Goal: Transaction & Acquisition: Purchase product/service

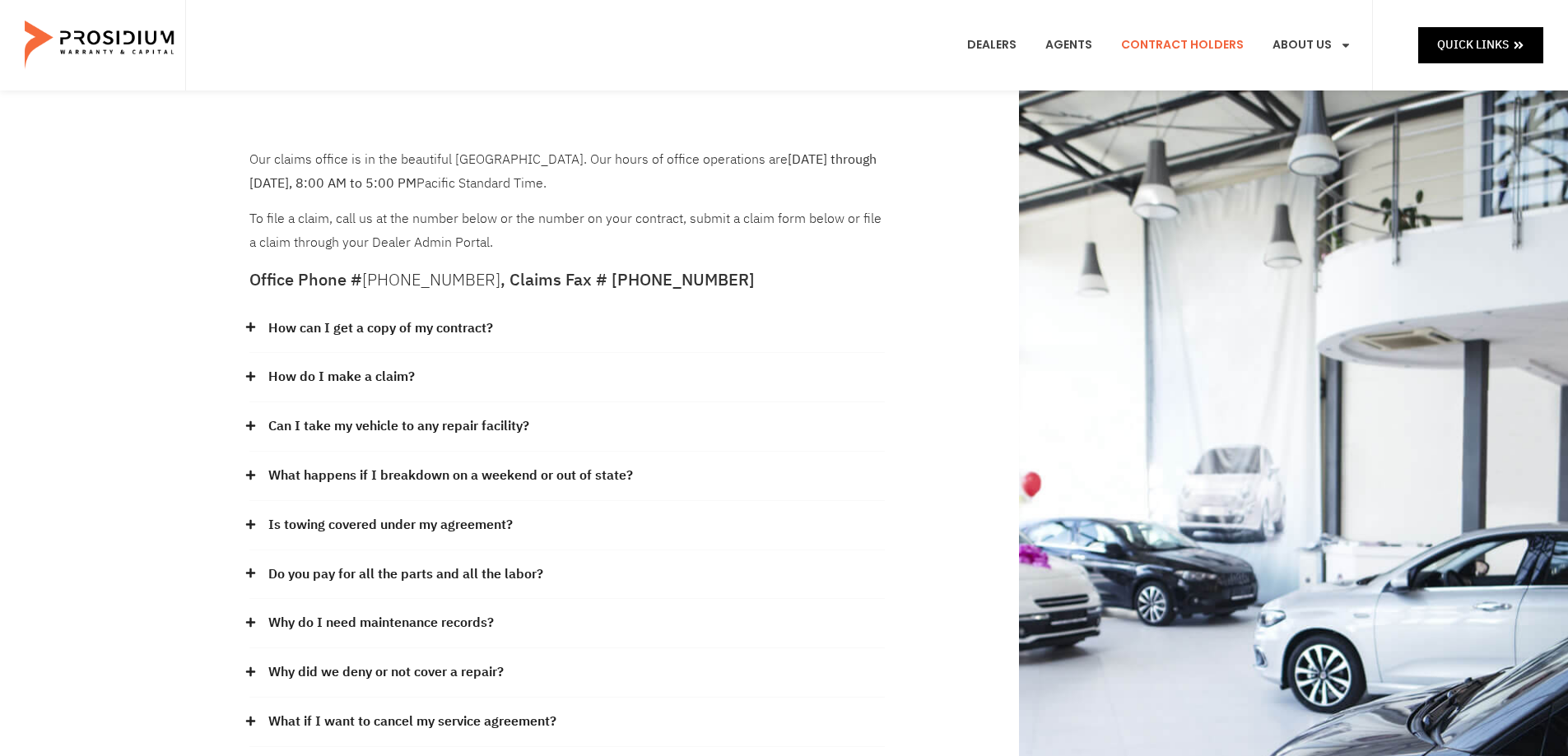
click at [447, 424] on link "Can I take my vehicle to any repair facility?" at bounding box center [398, 427] width 261 height 24
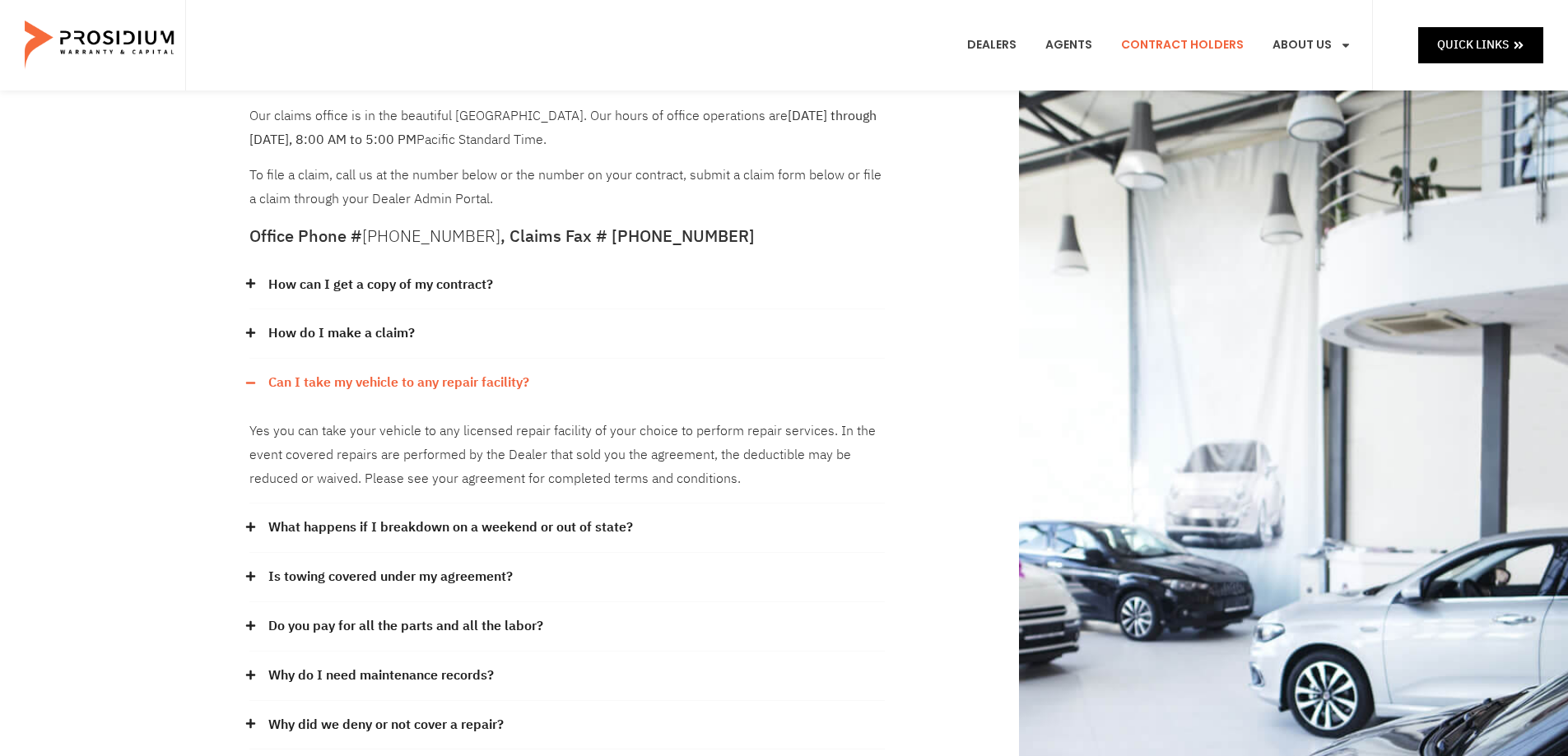
scroll to position [83, 0]
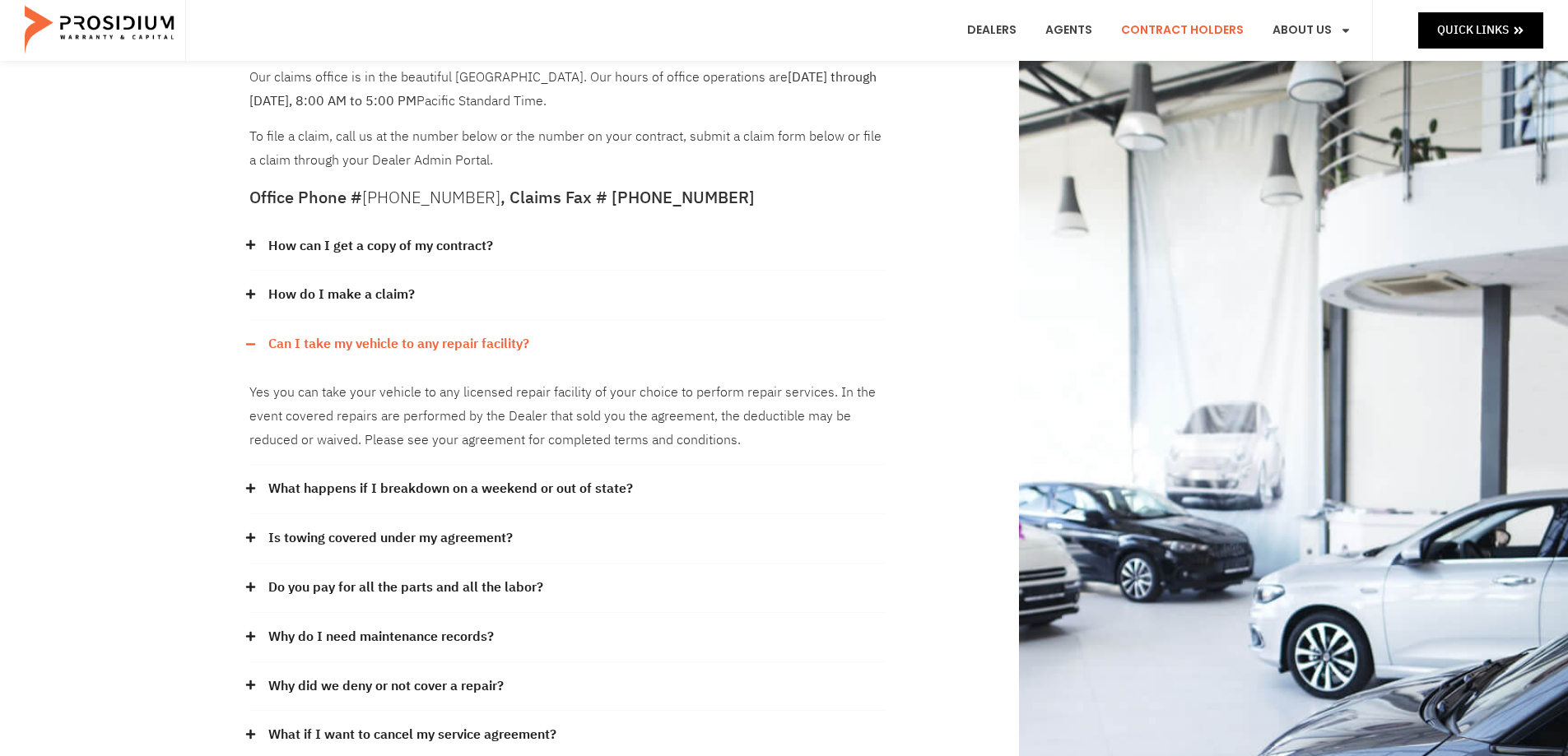
click at [409, 533] on link "Is towing covered under my agreement?" at bounding box center [390, 538] width 244 height 24
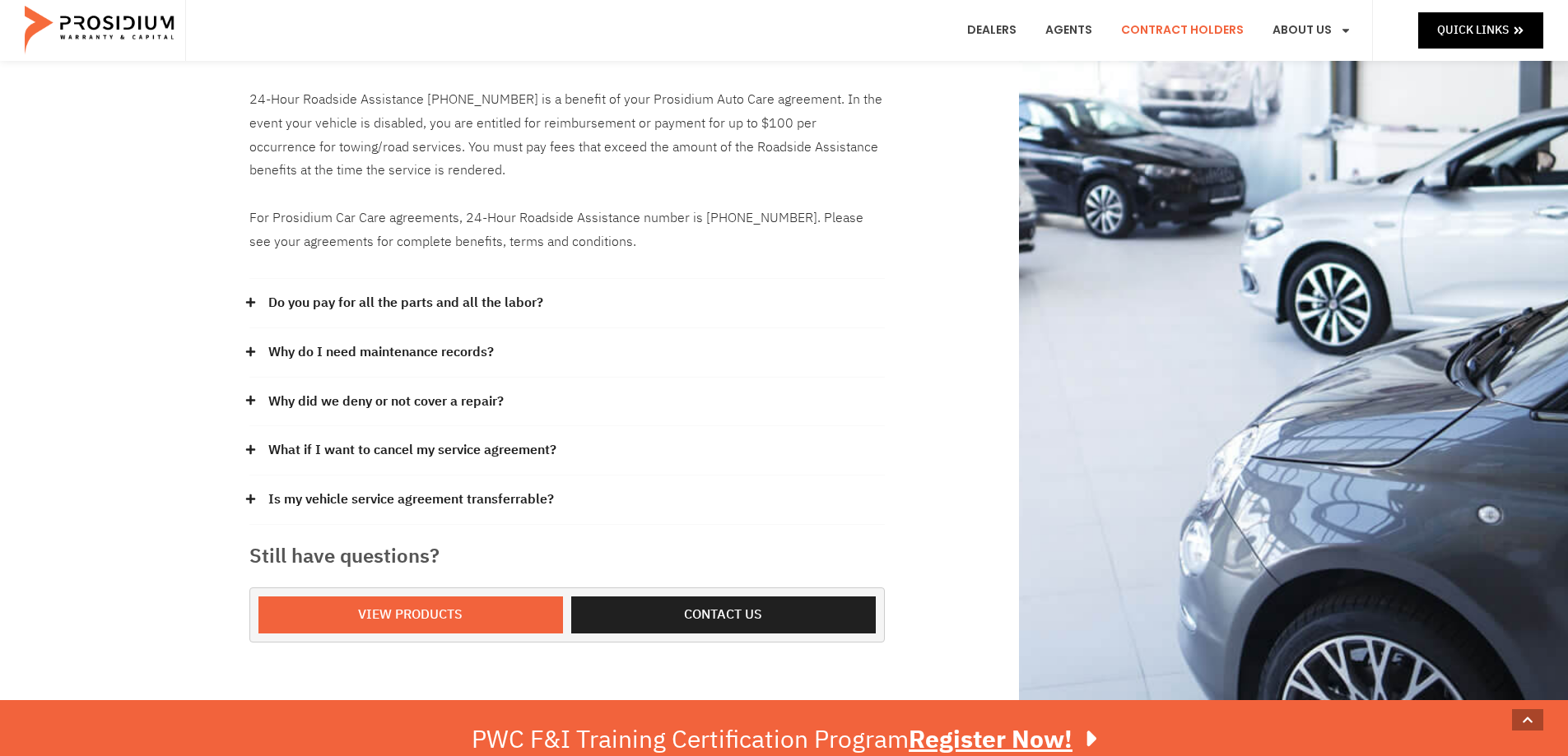
scroll to position [576, 0]
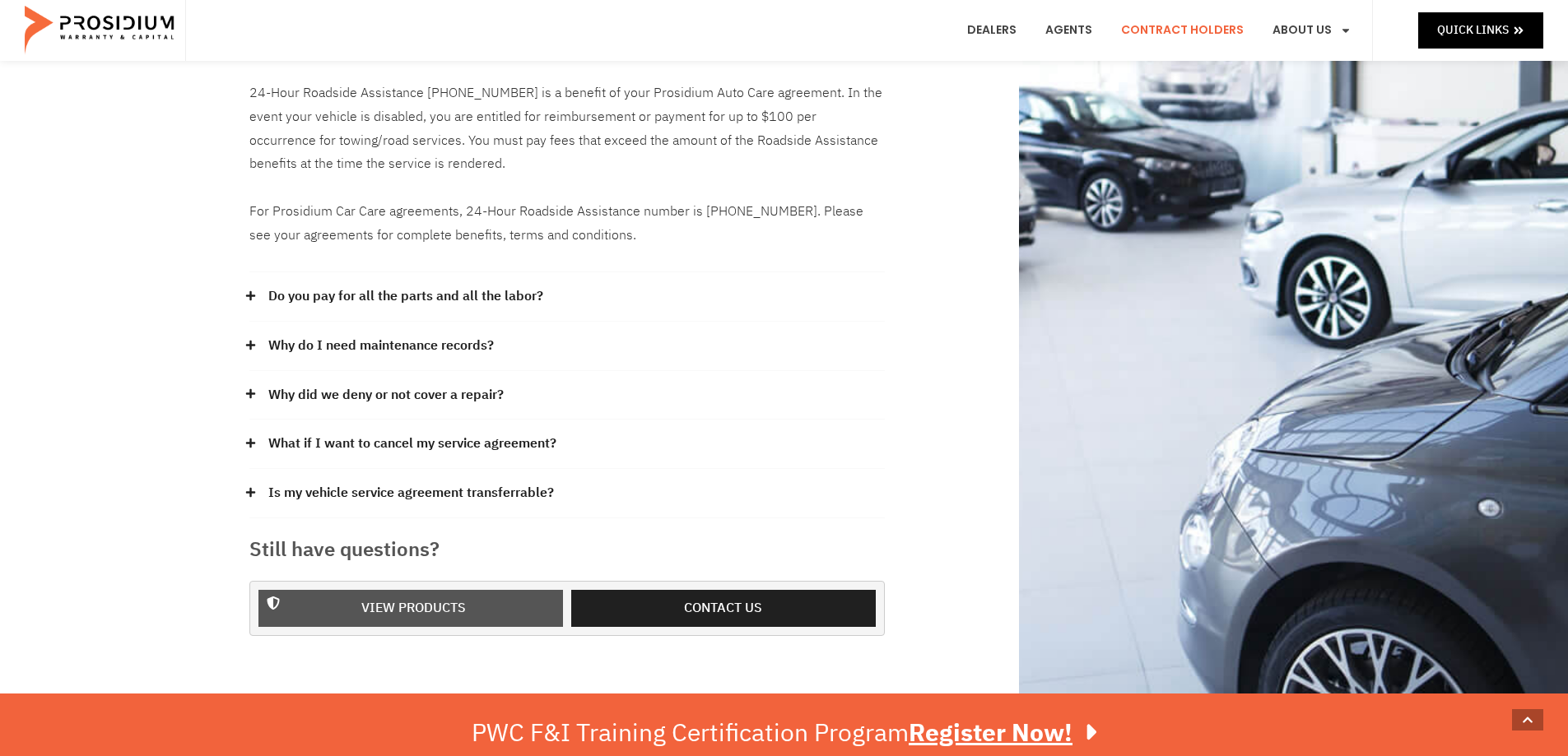
click at [455, 609] on span "View Products" at bounding box center [414, 609] width 105 height 24
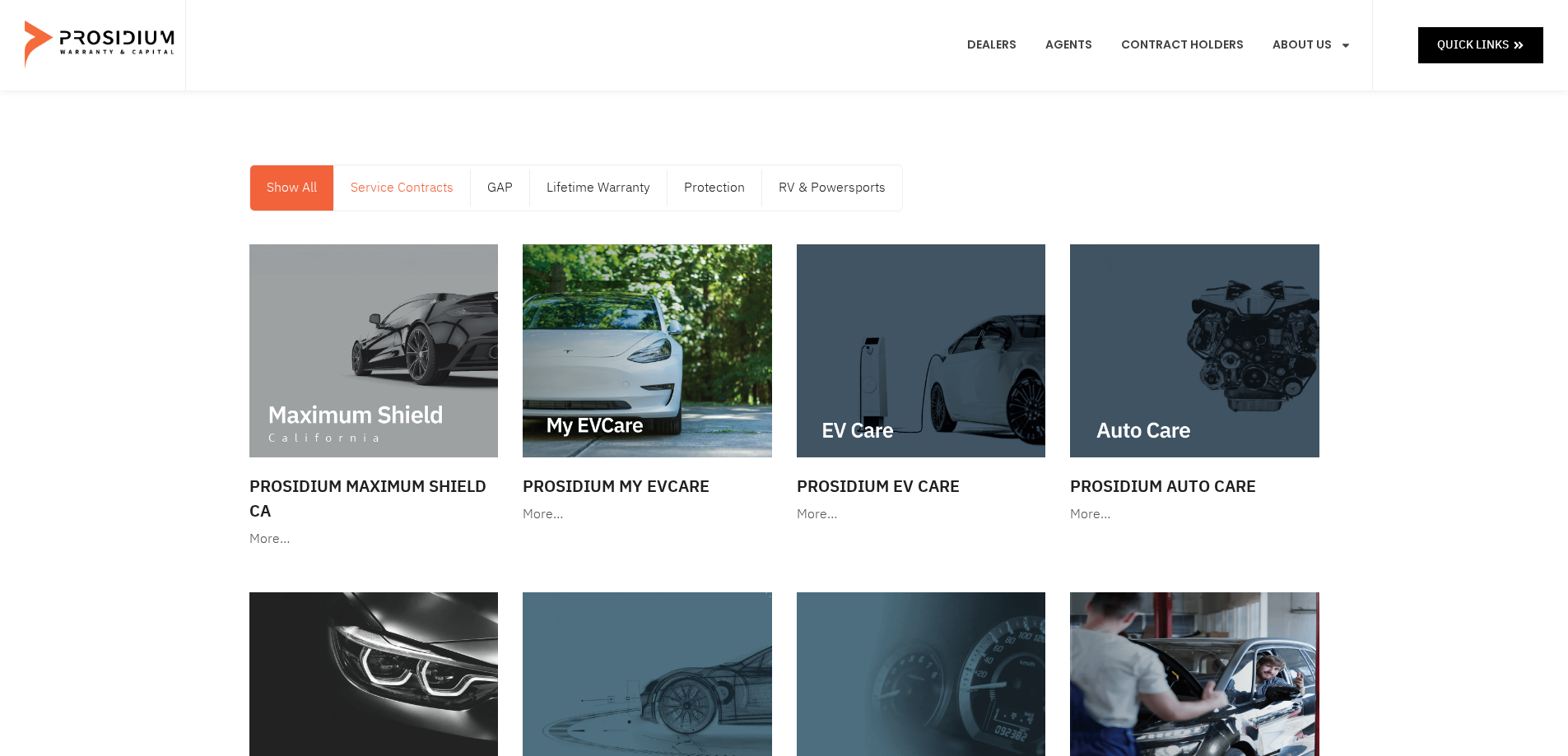
click at [428, 190] on link "Service Contracts" at bounding box center [402, 187] width 136 height 46
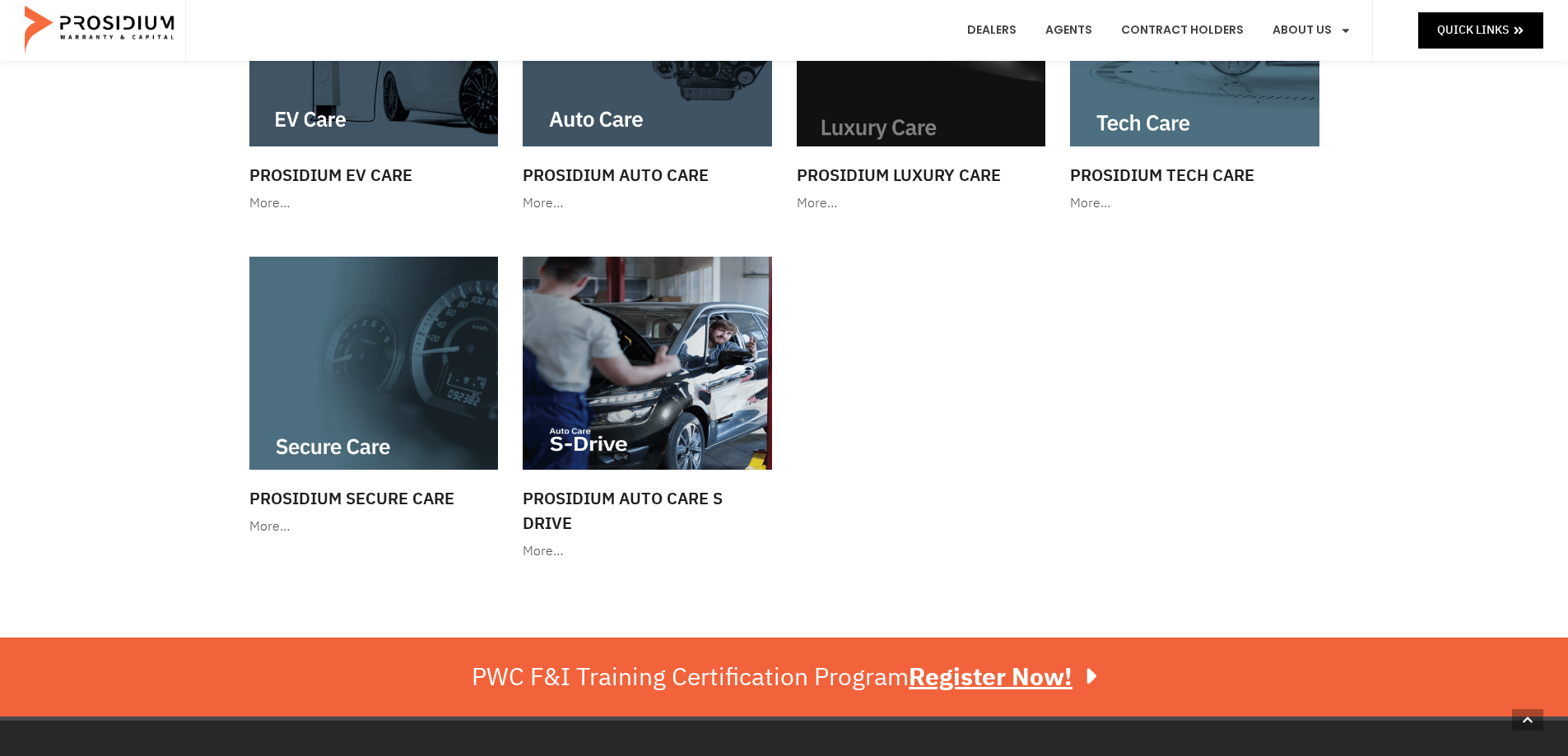
scroll to position [329, 0]
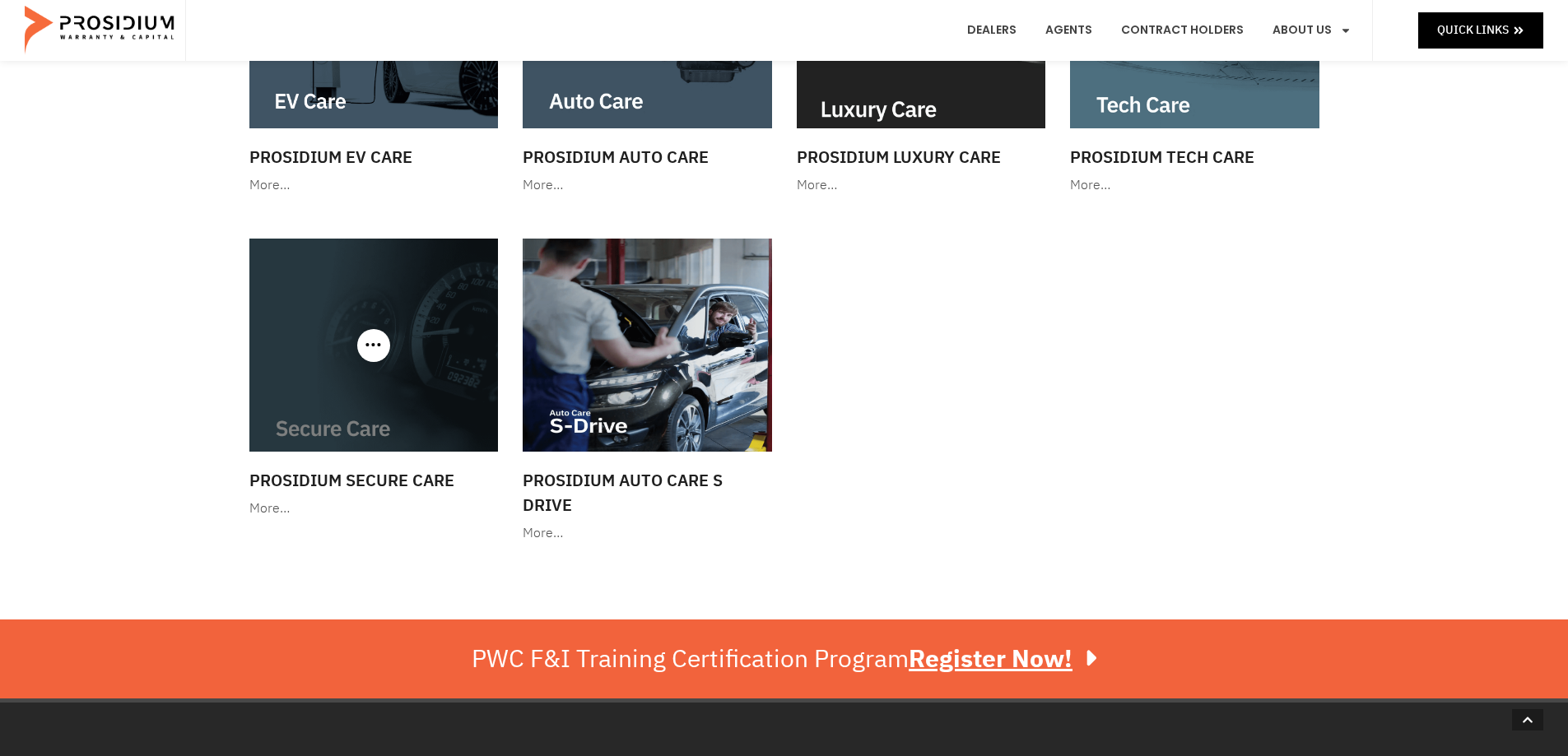
click at [272, 506] on div "More…" at bounding box center [374, 509] width 249 height 24
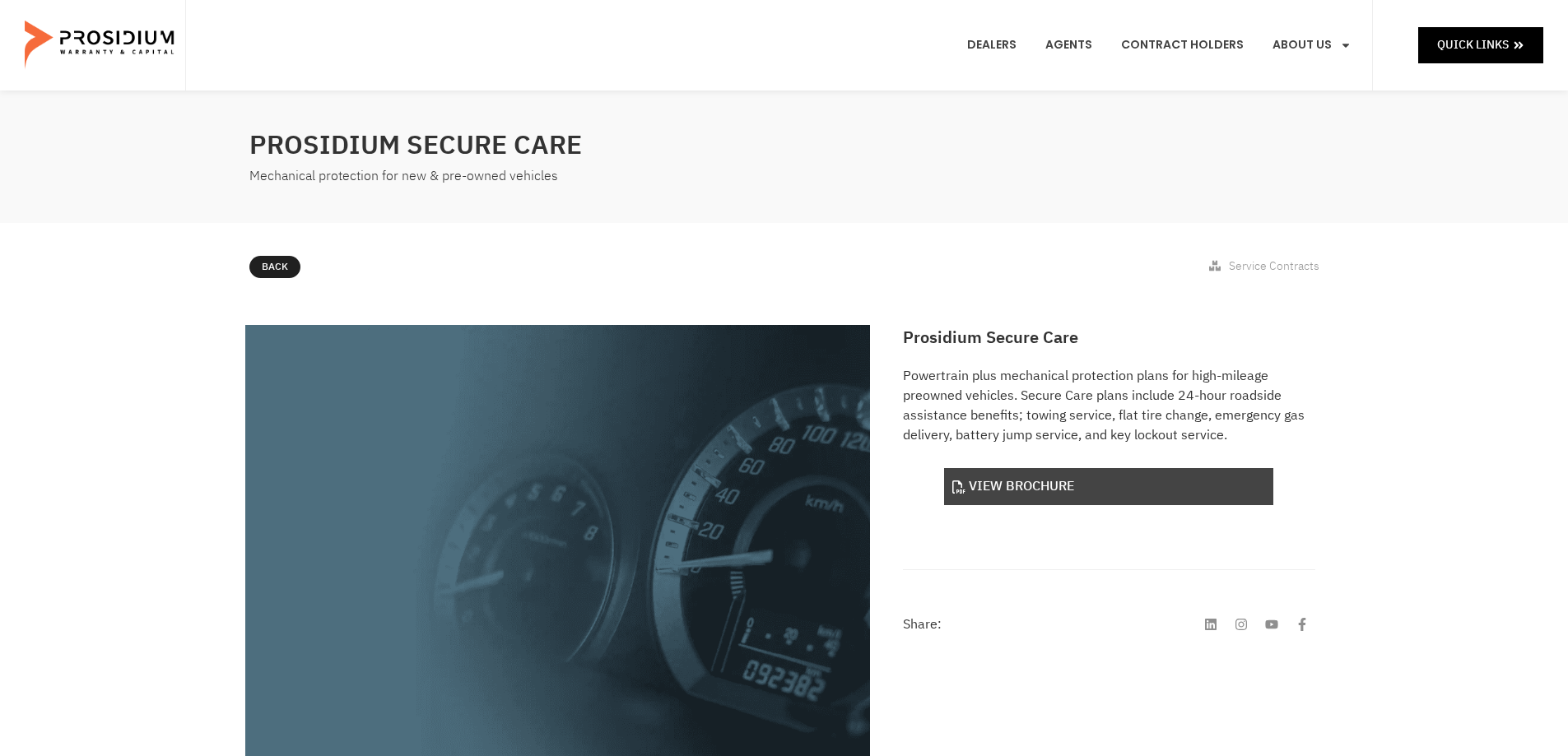
click at [1056, 490] on link "View Brochure" at bounding box center [1108, 486] width 329 height 37
